Goal: Book appointment/travel/reservation

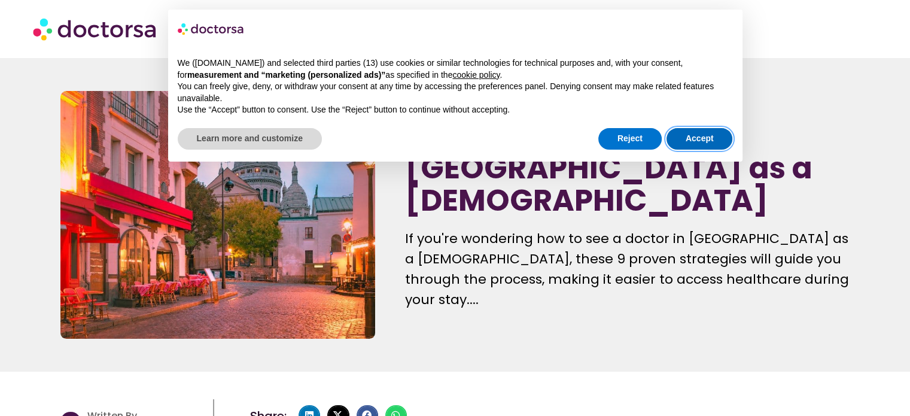
click at [715, 144] on button "Accept" at bounding box center [700, 139] width 66 height 22
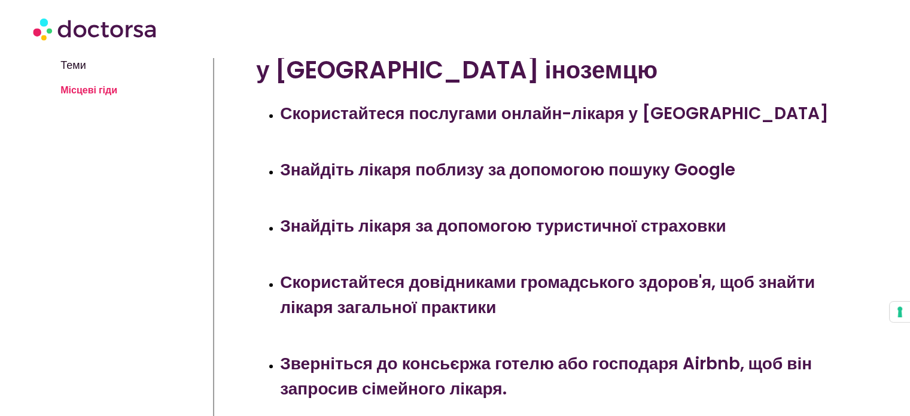
scroll to position [419, 0]
drag, startPoint x: 472, startPoint y: 165, endPoint x: 335, endPoint y: 185, distance: 138.6
click at [472, 165] on font "Знайдіть лікаря поблизу за допомогою пошуку Google" at bounding box center [507, 168] width 455 height 23
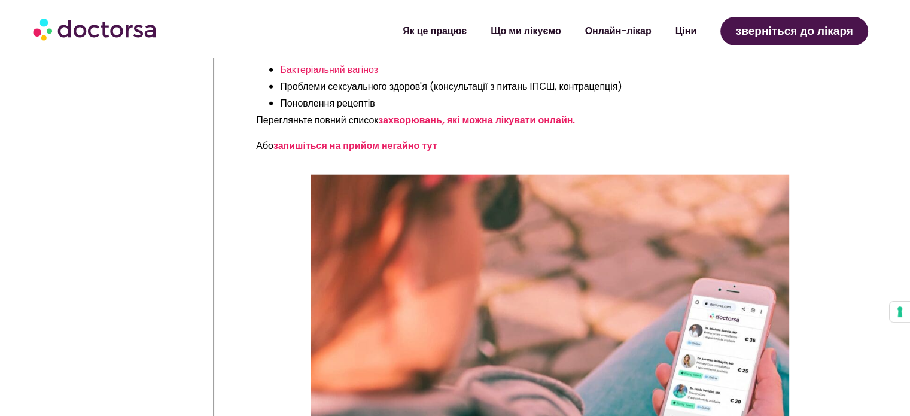
scroll to position [2993, 0]
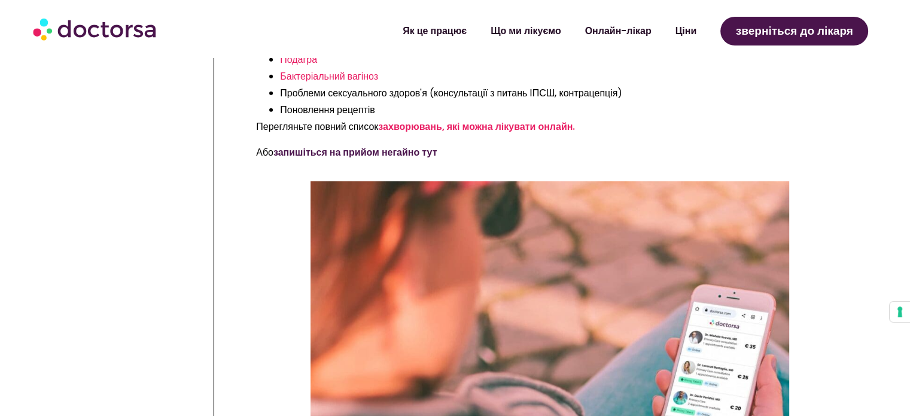
click at [411, 145] on font "запишіться на прийом негайно тут" at bounding box center [355, 152] width 163 height 14
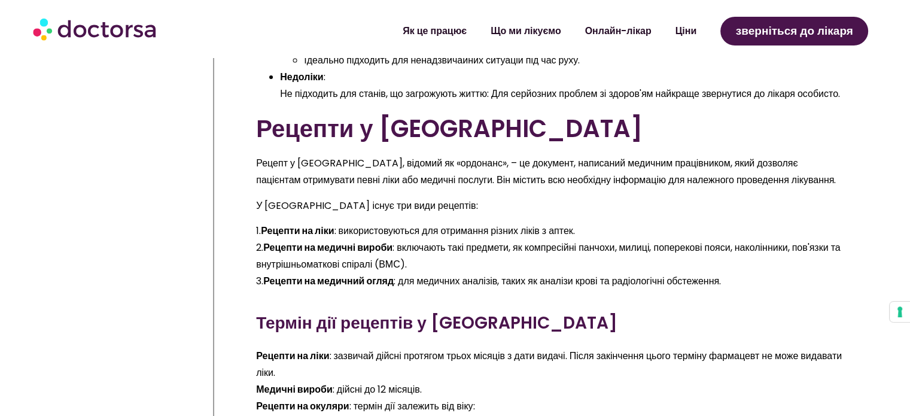
scroll to position [8620, 0]
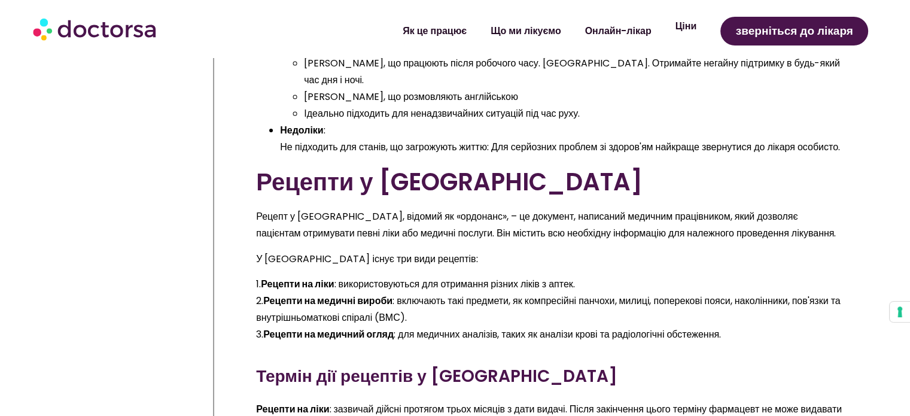
click at [705, 32] on link "Ціни" at bounding box center [686, 27] width 45 height 28
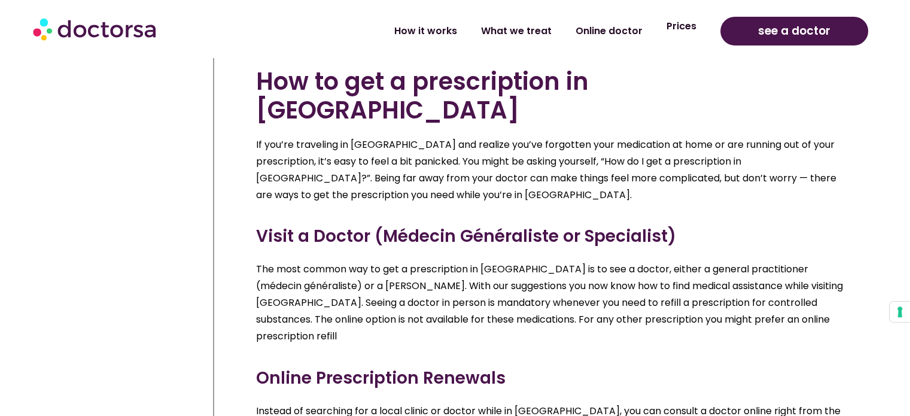
scroll to position [8619, 0]
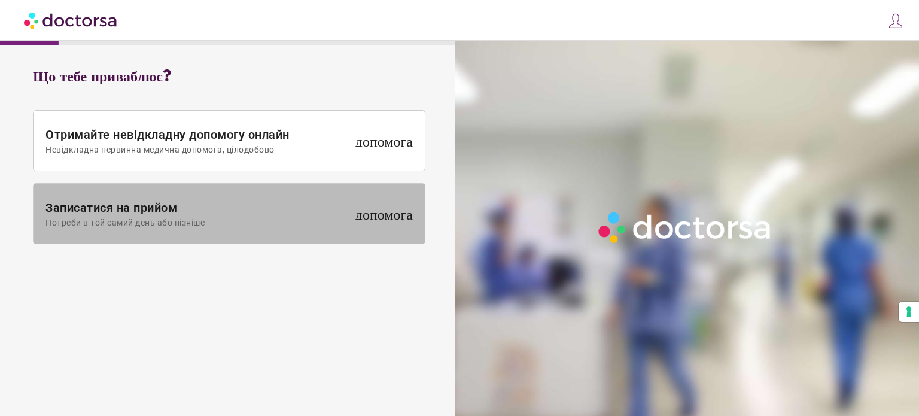
click at [308, 231] on span at bounding box center [229, 214] width 391 height 60
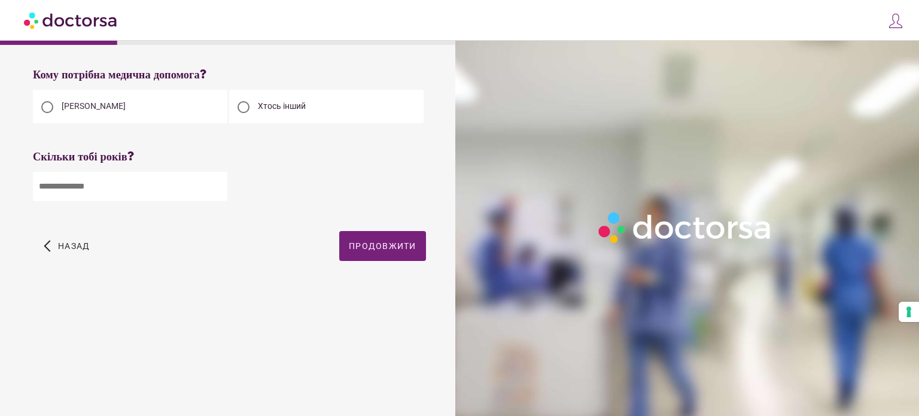
click at [181, 187] on input "number" at bounding box center [130, 186] width 195 height 29
click at [218, 191] on input "*" at bounding box center [130, 186] width 195 height 29
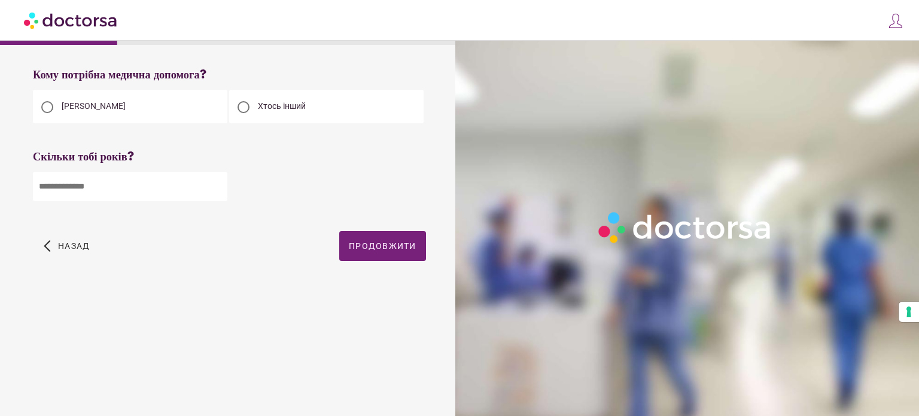
click at [216, 183] on input "*" at bounding box center [130, 186] width 195 height 29
click at [218, 181] on input "*" at bounding box center [130, 186] width 195 height 29
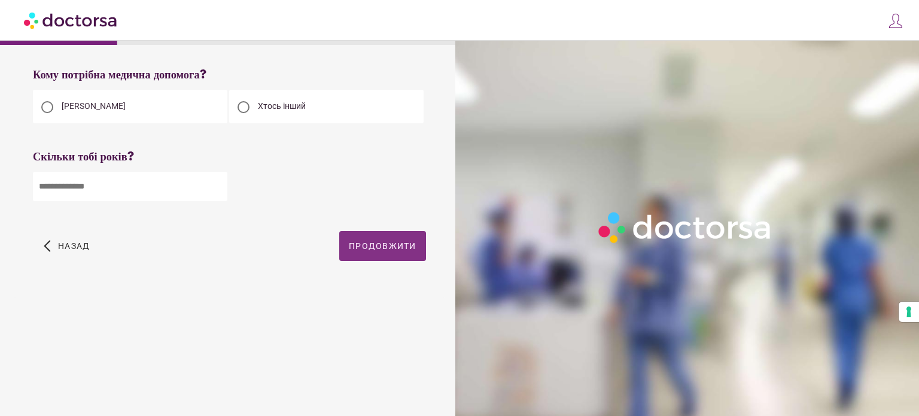
type input "**"
click at [368, 251] on font "Продовжити" at bounding box center [383, 246] width 68 height 10
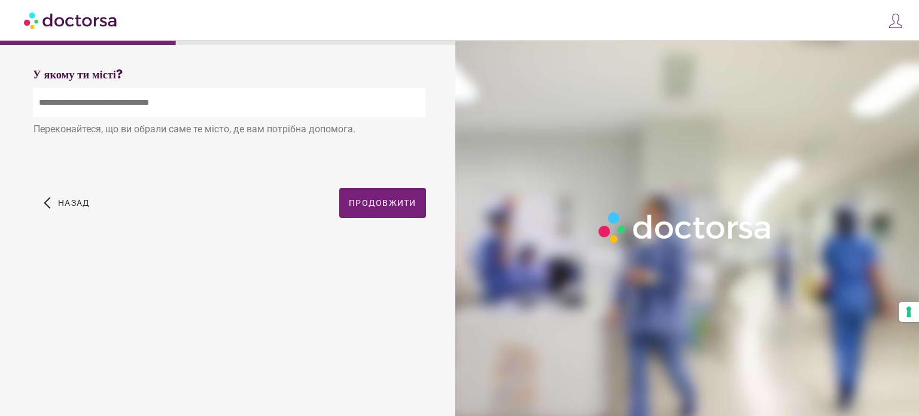
click at [172, 104] on input "text" at bounding box center [229, 102] width 393 height 29
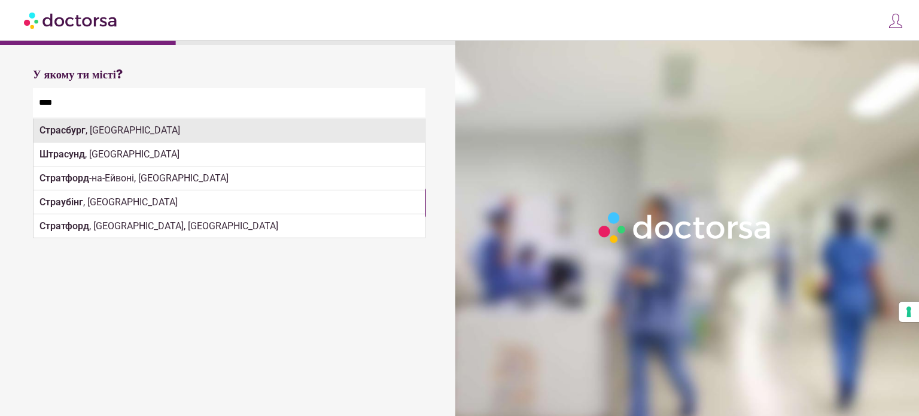
click at [153, 125] on div "Страсбург , Франція" at bounding box center [229, 131] width 391 height 24
type input "**********"
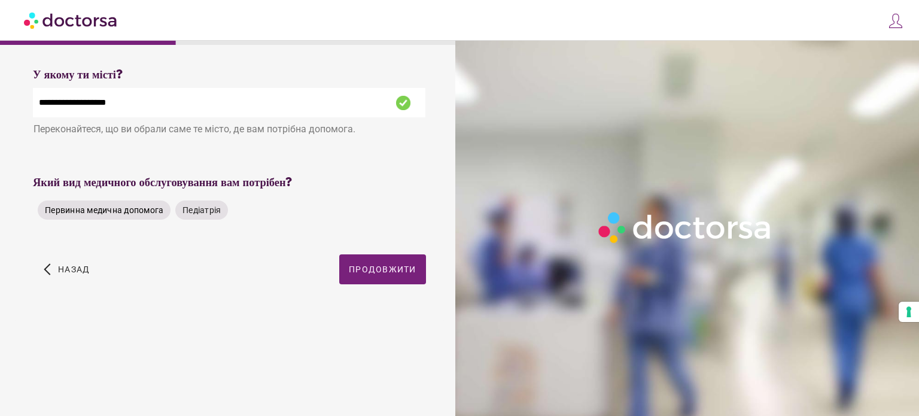
click at [139, 215] on font "Первинна медична допомога" at bounding box center [104, 210] width 119 height 10
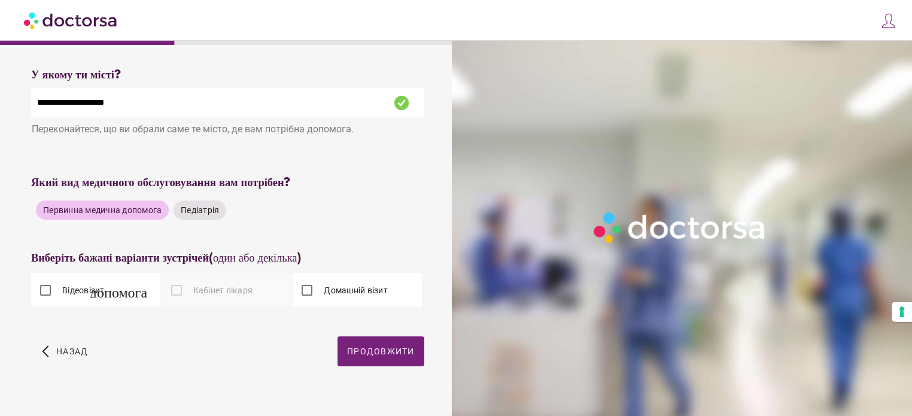
scroll to position [19, 0]
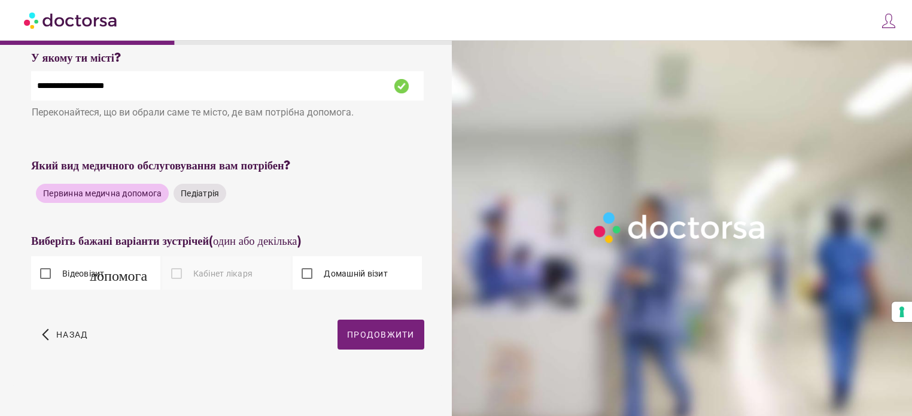
click at [72, 274] on font "Відеовізит" at bounding box center [83, 274] width 43 height 10
click at [404, 337] on font "Продовжити" at bounding box center [381, 335] width 68 height 10
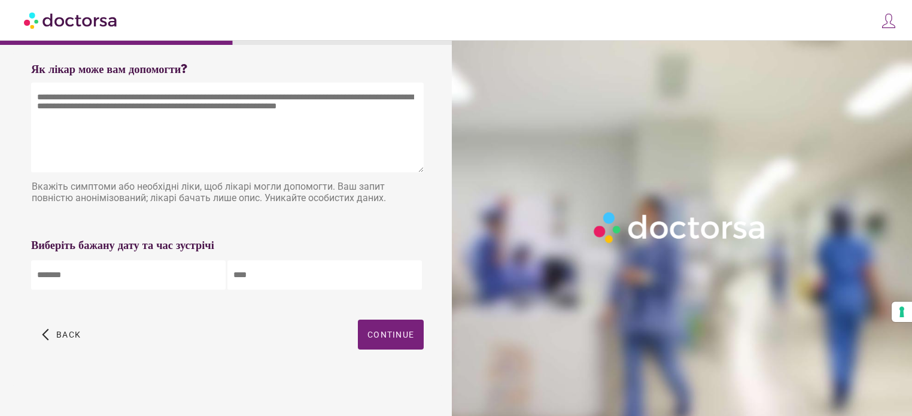
scroll to position [0, 0]
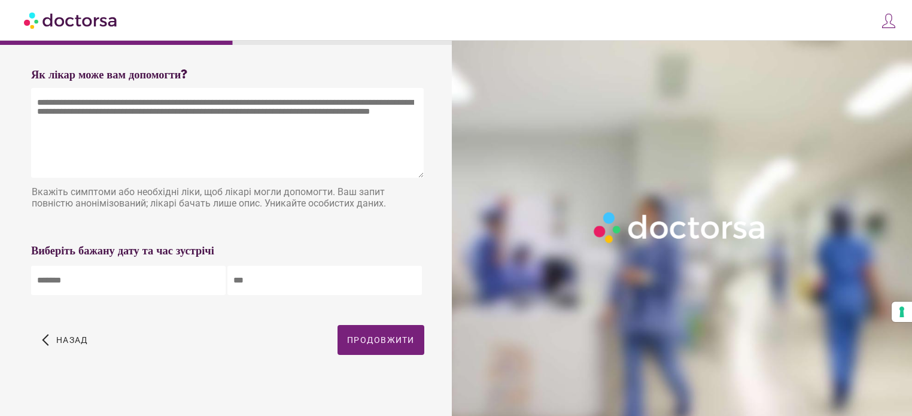
click at [148, 281] on body "**********" at bounding box center [456, 210] width 912 height 421
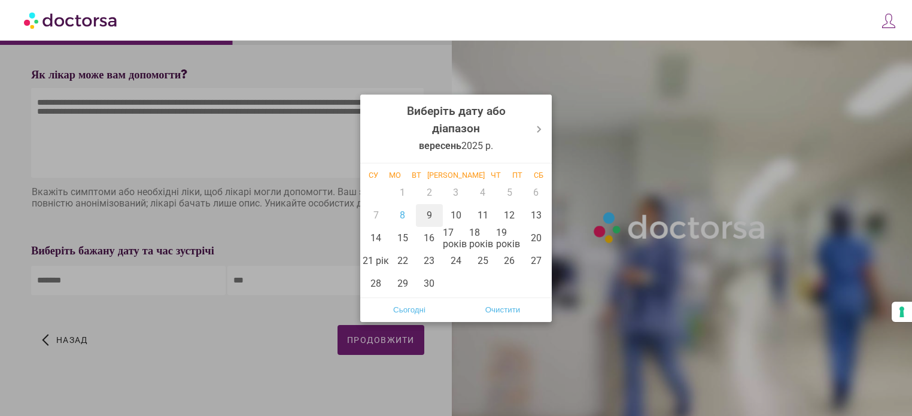
click at [438, 220] on div "9" at bounding box center [429, 215] width 27 height 23
click at [462, 217] on div "10" at bounding box center [456, 215] width 27 height 23
type input "**********"
click at [271, 282] on div at bounding box center [456, 208] width 912 height 416
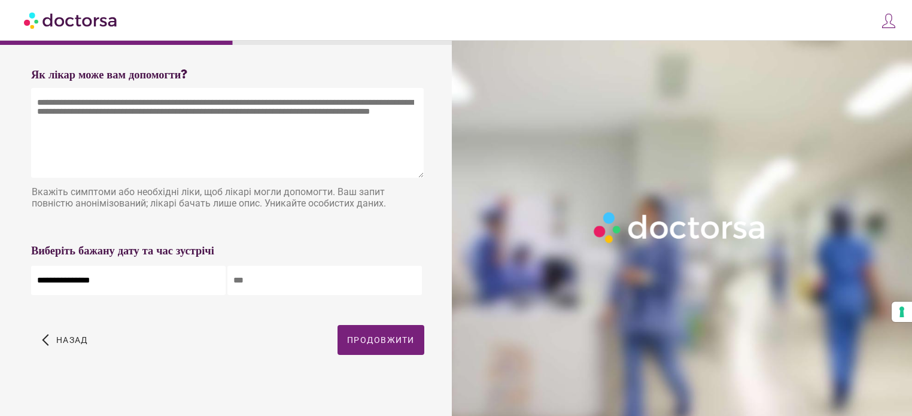
click at [259, 278] on input "text" at bounding box center [324, 280] width 195 height 29
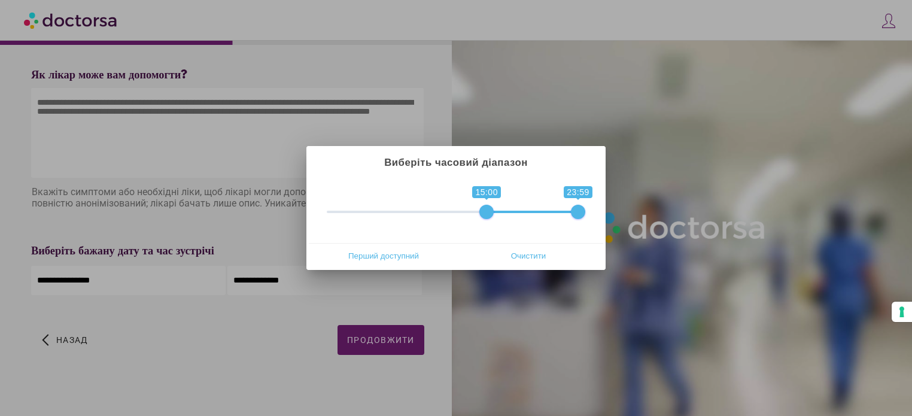
drag, startPoint x: 330, startPoint y: 212, endPoint x: 485, endPoint y: 191, distance: 155.9
click at [485, 191] on span "0 1 15:00 23:59 15:00 — 23:59" at bounding box center [456, 204] width 259 height 30
drag, startPoint x: 576, startPoint y: 212, endPoint x: 522, endPoint y: 212, distance: 54.5
click at [522, 212] on span at bounding box center [527, 212] width 14 height 14
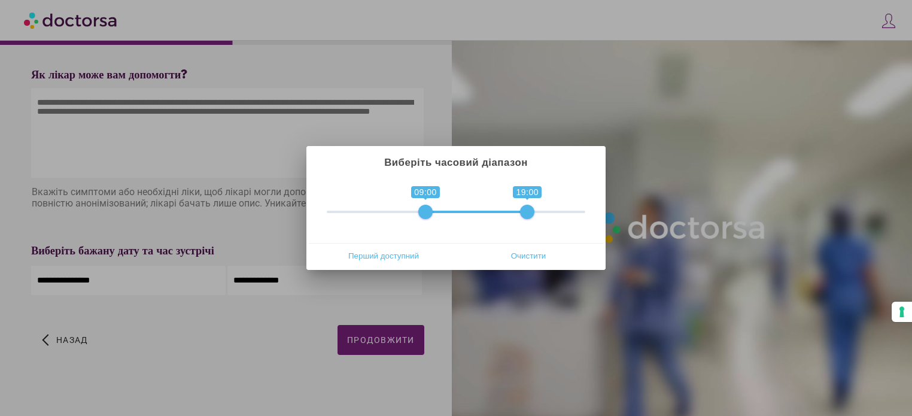
drag, startPoint x: 484, startPoint y: 216, endPoint x: 419, endPoint y: 221, distance: 64.8
click at [419, 221] on div "**********" at bounding box center [456, 210] width 295 height 66
drag, startPoint x: 542, startPoint y: 256, endPoint x: 326, endPoint y: 229, distance: 218.3
click at [326, 229] on div "**********" at bounding box center [455, 208] width 299 height 124
click at [367, 252] on font "Перший доступний" at bounding box center [383, 255] width 71 height 9
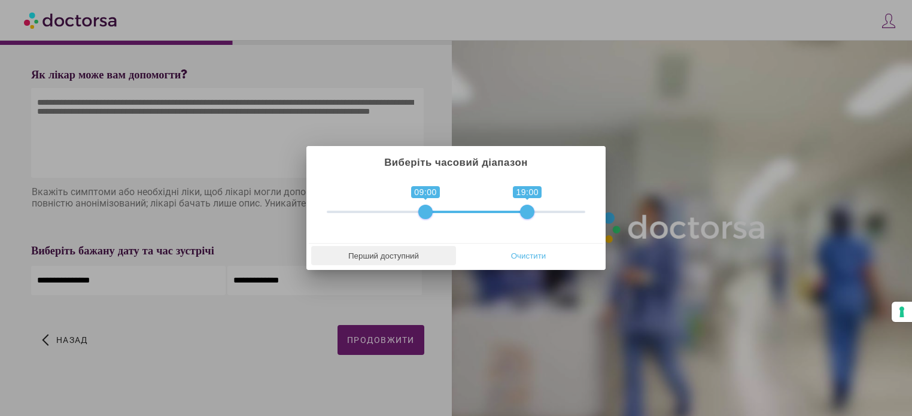
type input "**********"
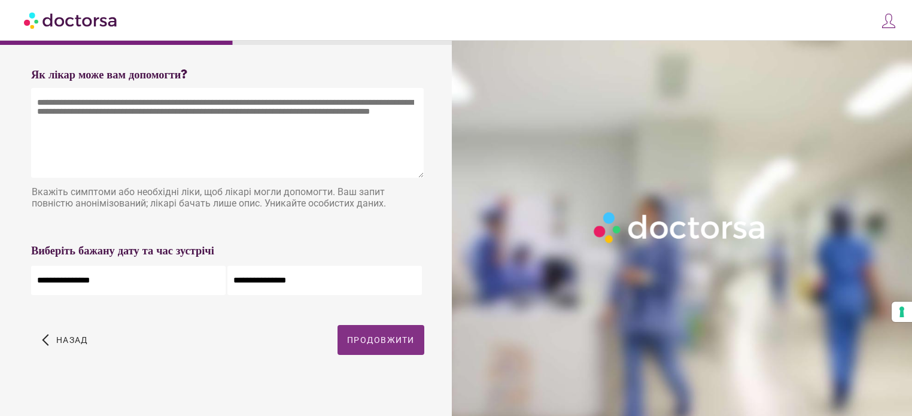
click at [368, 350] on span "button" at bounding box center [381, 340] width 87 height 30
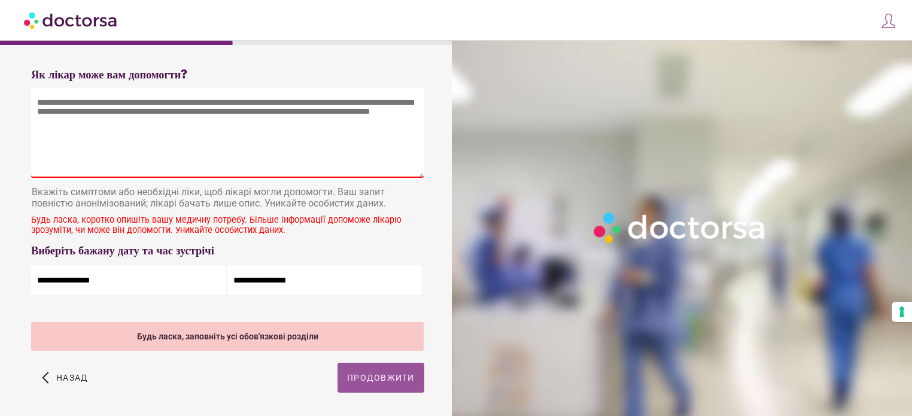
click at [143, 71] on font "Як лікар може вам допомогти?" at bounding box center [109, 75] width 156 height 14
click at [163, 131] on textarea at bounding box center [227, 133] width 393 height 90
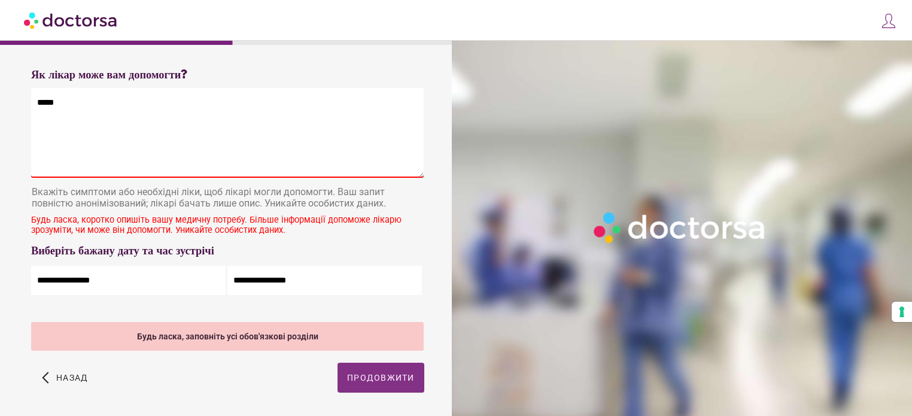
type textarea "*****"
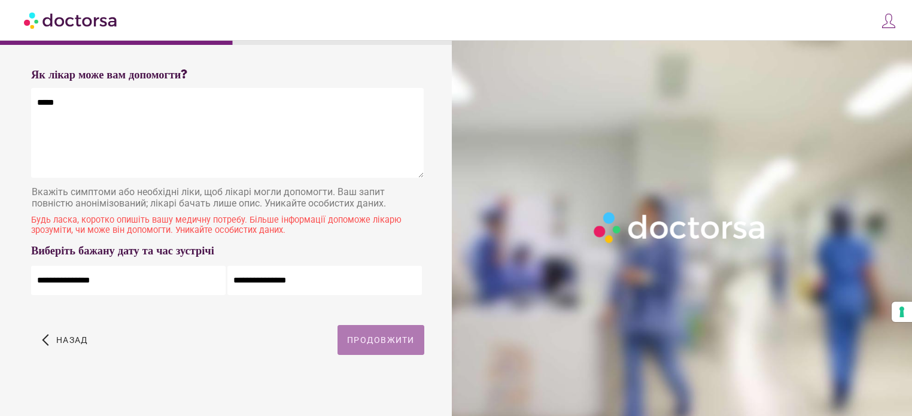
click at [384, 373] on div "arrow_back_ios Назад Продовжити" at bounding box center [227, 349] width 393 height 48
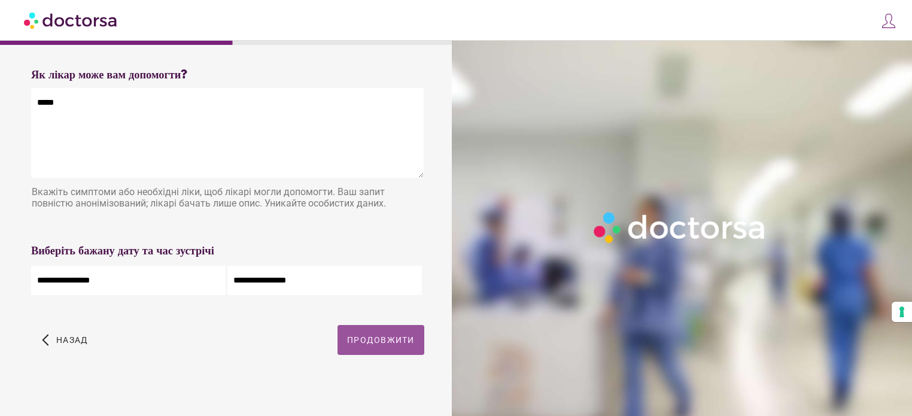
click at [378, 345] on font "Продовжити" at bounding box center [381, 340] width 68 height 10
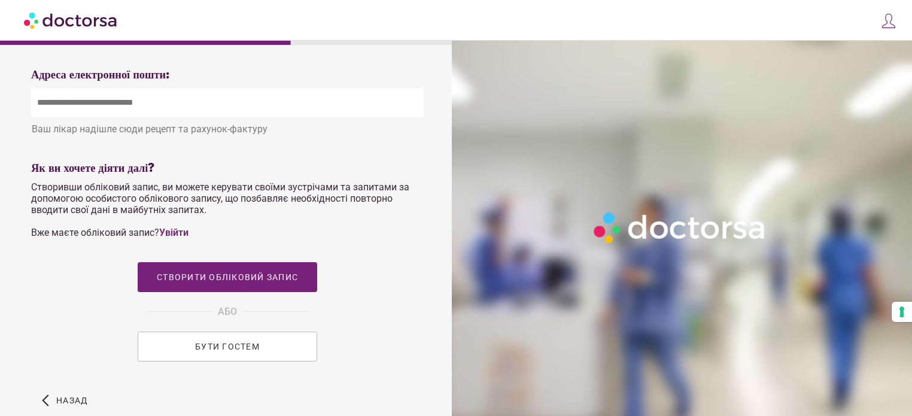
scroll to position [510, 0]
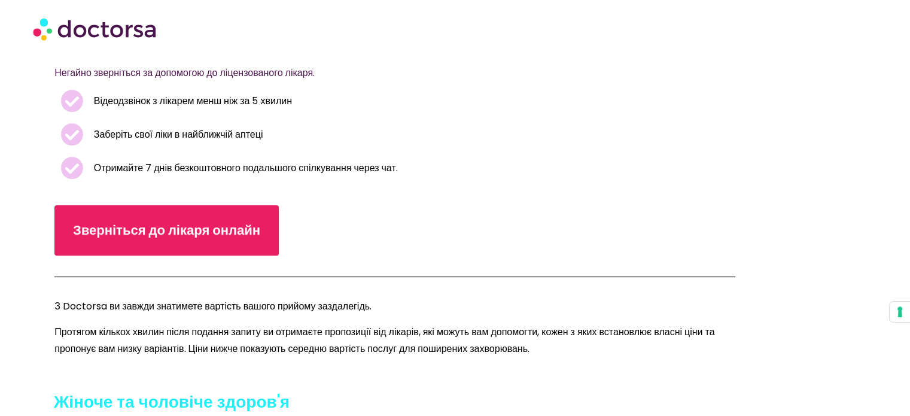
scroll to position [299, 0]
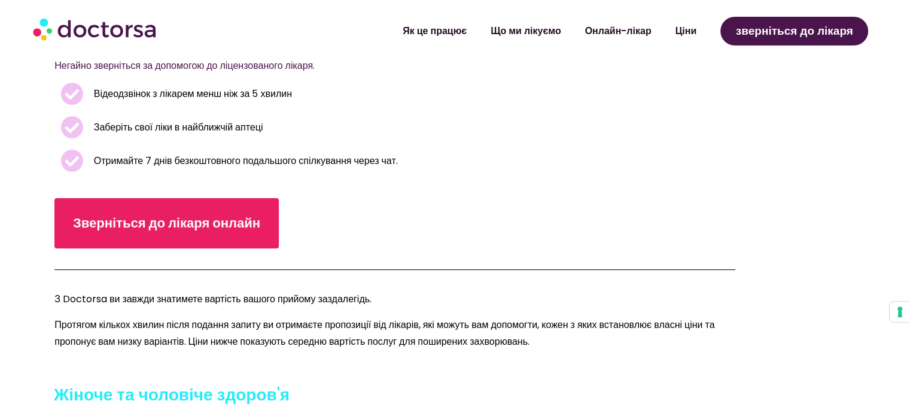
click at [186, 250] on div "Прайс-лист онлайн-лікаря Онлайн-візит до лікаря починається з 20 доларів США Не…" at bounding box center [455, 67] width 802 height 582
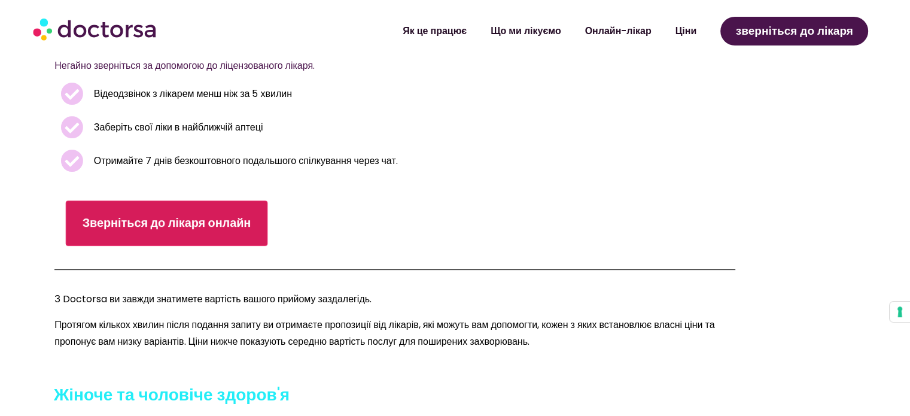
click at [195, 233] on link "Зверніться до лікаря онлайн" at bounding box center [167, 223] width 202 height 45
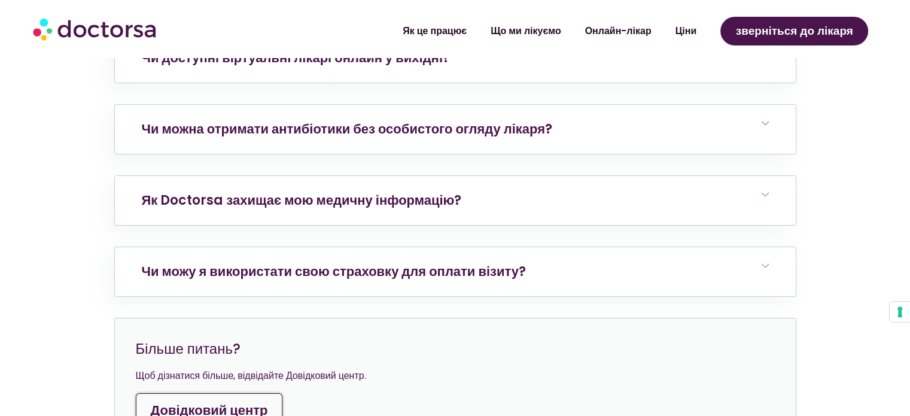
scroll to position [4609, 0]
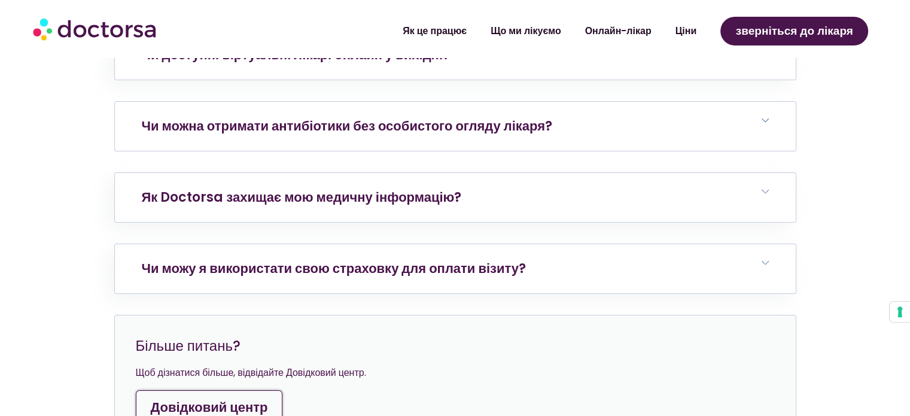
click at [360, 151] on h6 "Чи можна отримати антибіотики без особистого огляду лікаря?" at bounding box center [455, 126] width 681 height 49
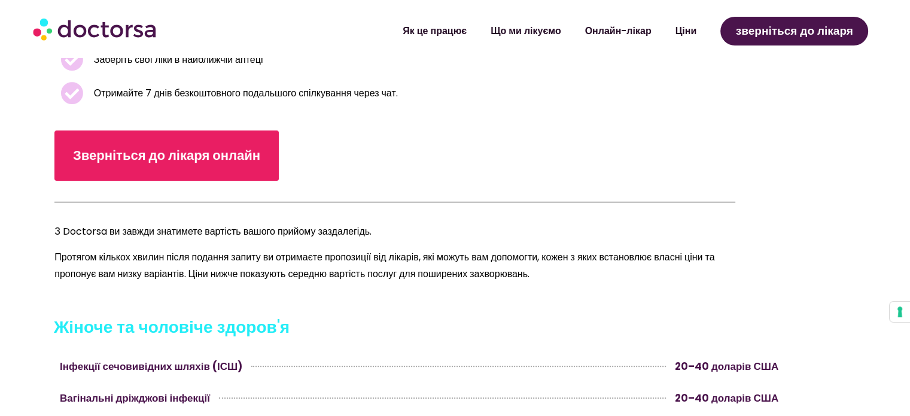
scroll to position [0, 0]
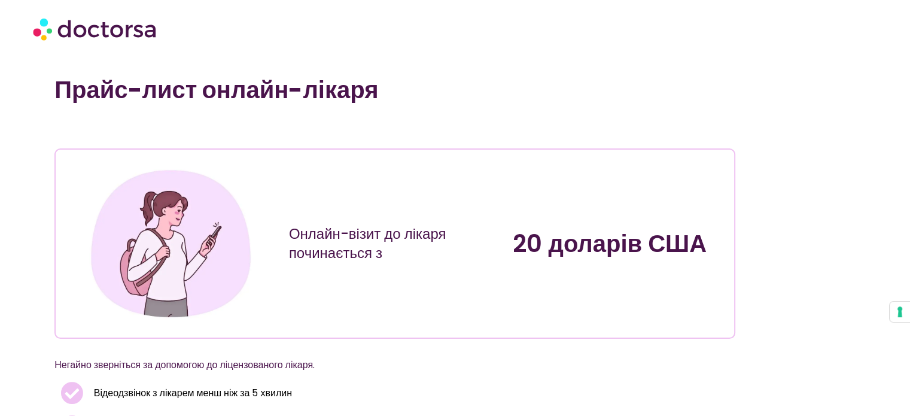
click at [459, 77] on h1 "Прайс-лист онлайн-лікаря" at bounding box center [394, 89] width 681 height 29
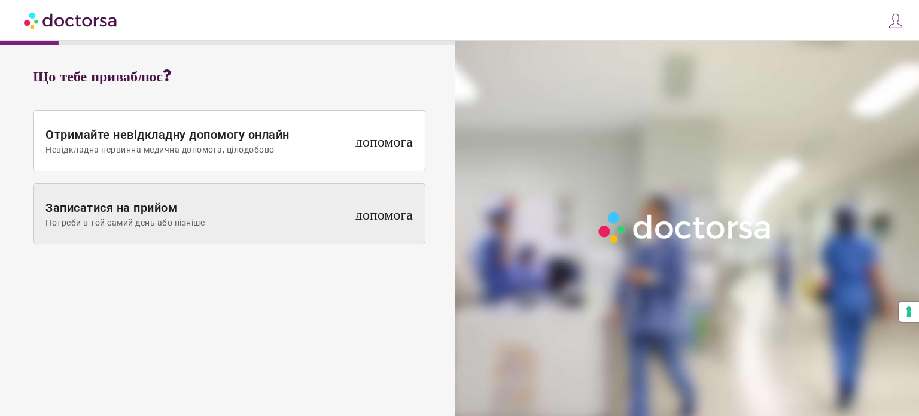
click at [247, 198] on span at bounding box center [229, 214] width 391 height 60
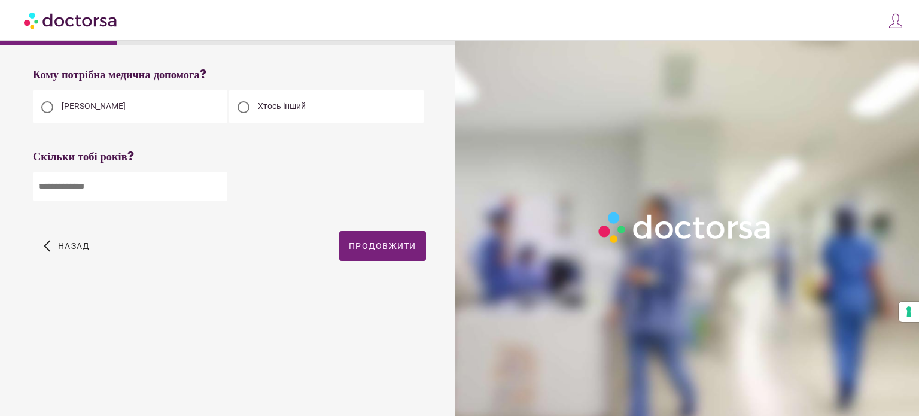
click at [261, 100] on div "Хтось інший" at bounding box center [326, 107] width 195 height 34
click at [257, 102] on div at bounding box center [243, 107] width 29 height 29
click at [193, 174] on input "number" at bounding box center [130, 186] width 195 height 29
type input "**"
click at [354, 247] on font "Продовжити" at bounding box center [383, 246] width 68 height 10
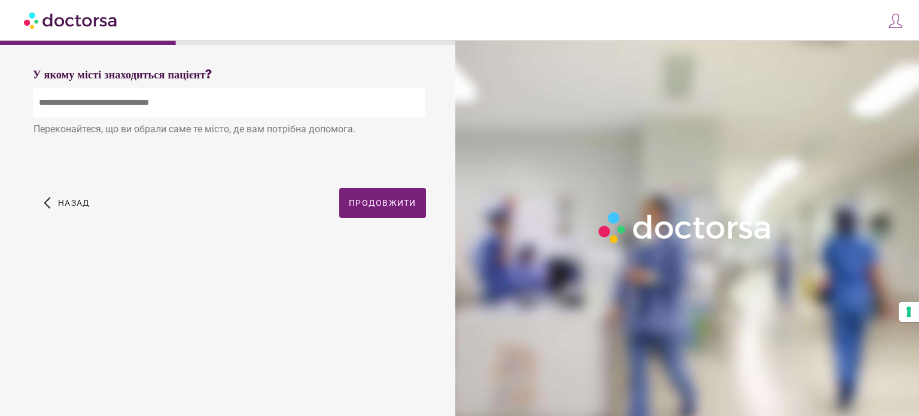
click at [229, 97] on input "text" at bounding box center [229, 102] width 393 height 29
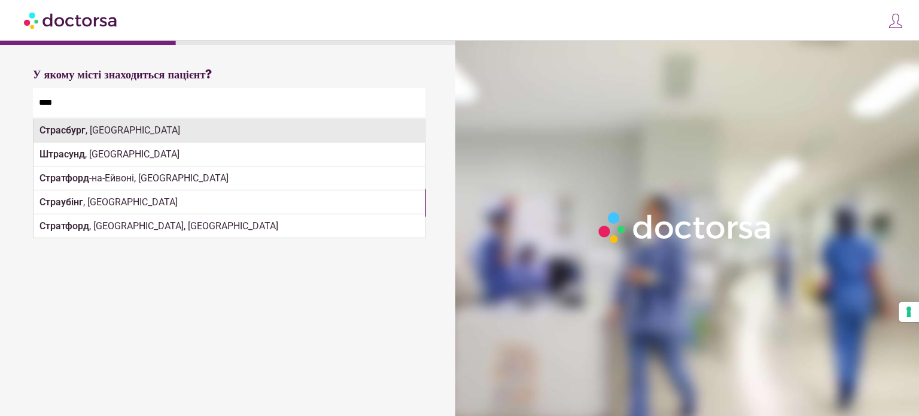
click at [132, 136] on div "Страсбург , Франція" at bounding box center [229, 131] width 391 height 24
type input "**********"
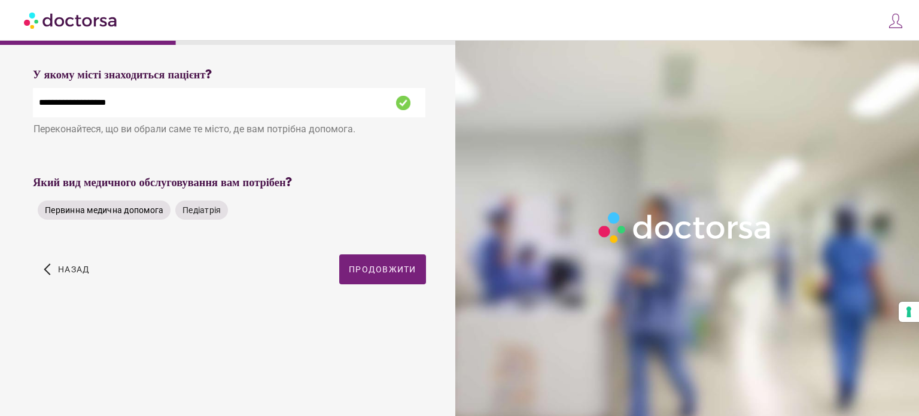
click at [139, 215] on font "Первинна медична допомога" at bounding box center [104, 210] width 119 height 10
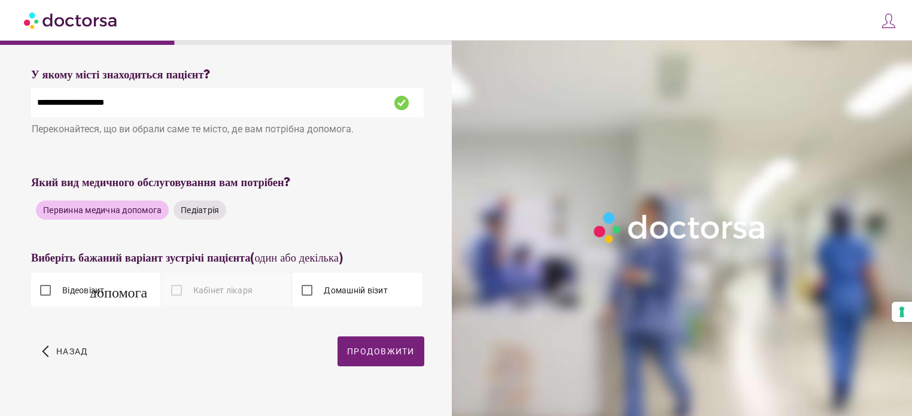
click at [197, 295] on font "Кабінет лікаря" at bounding box center [223, 291] width 60 height 10
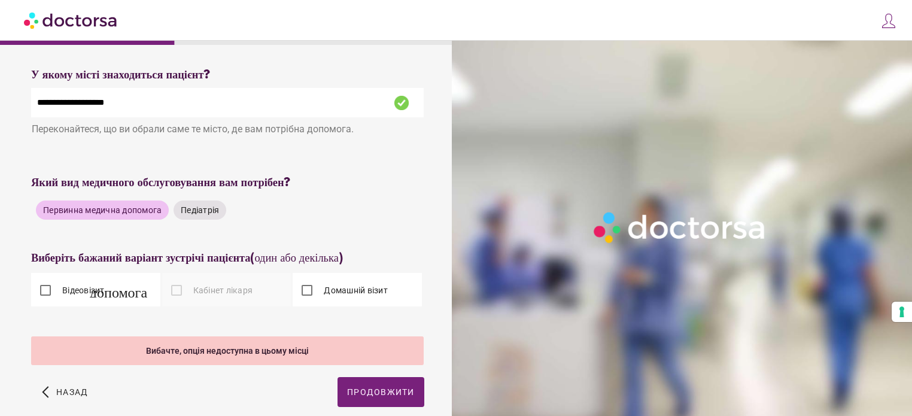
click at [178, 293] on div at bounding box center [177, 290] width 24 height 24
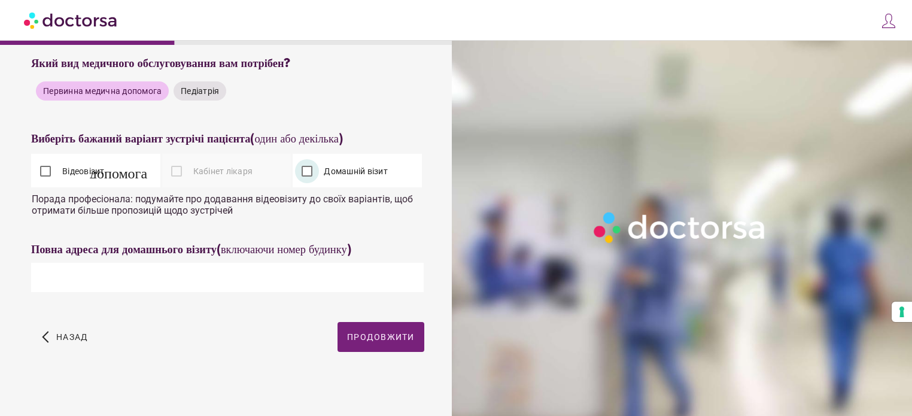
scroll to position [126, 0]
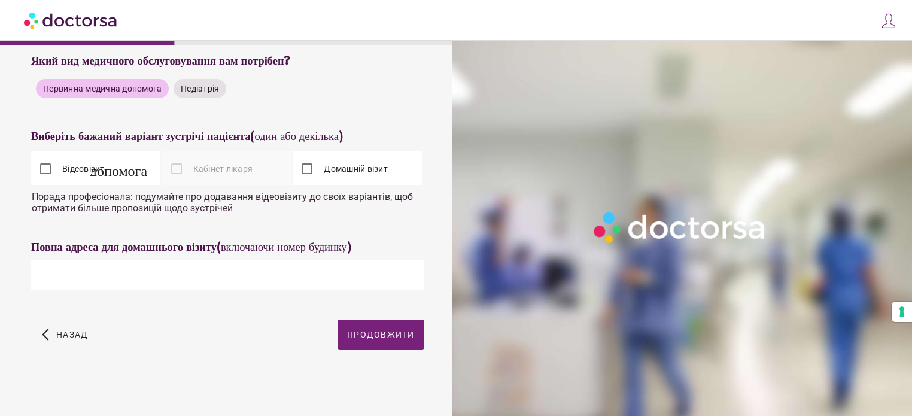
click at [78, 174] on div "Відеовізит допомога" at bounding box center [68, 168] width 74 height 29
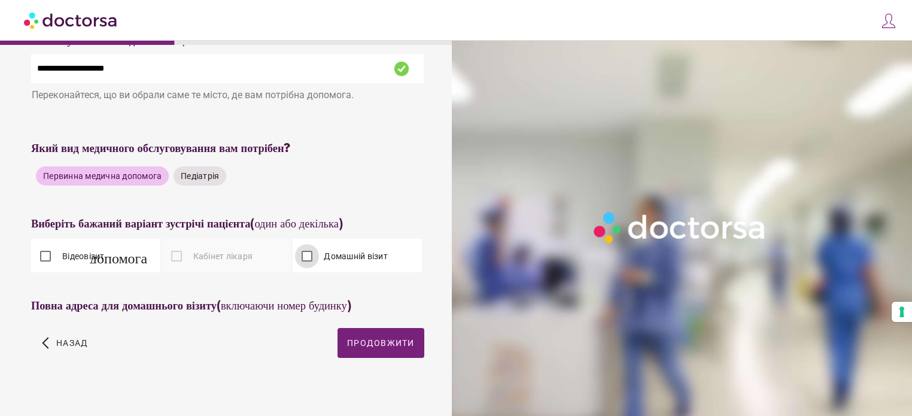
scroll to position [19, 0]
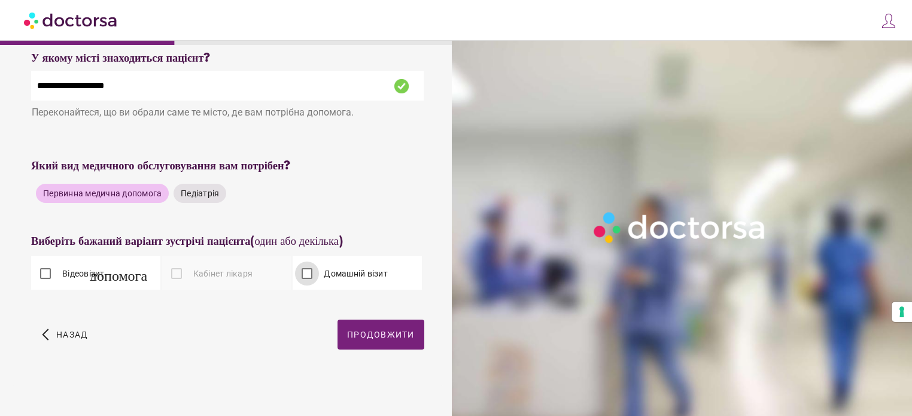
click at [383, 339] on span "button" at bounding box center [381, 335] width 87 height 30
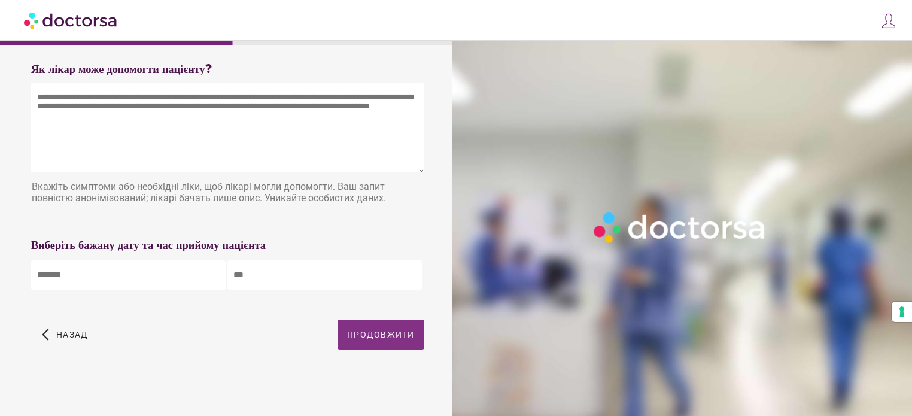
scroll to position [0, 0]
